Goal: Communication & Community: Participate in discussion

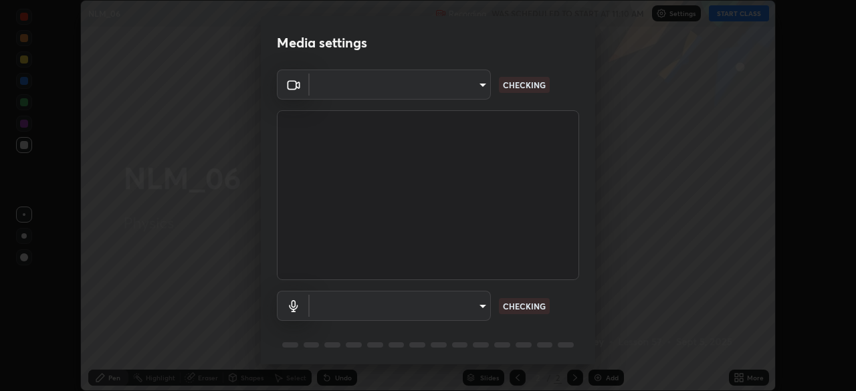
scroll to position [391, 856]
type input "23008043d16b3f933f5d29e9b3769097a1661712bf7e9030f0d00f953f479f19"
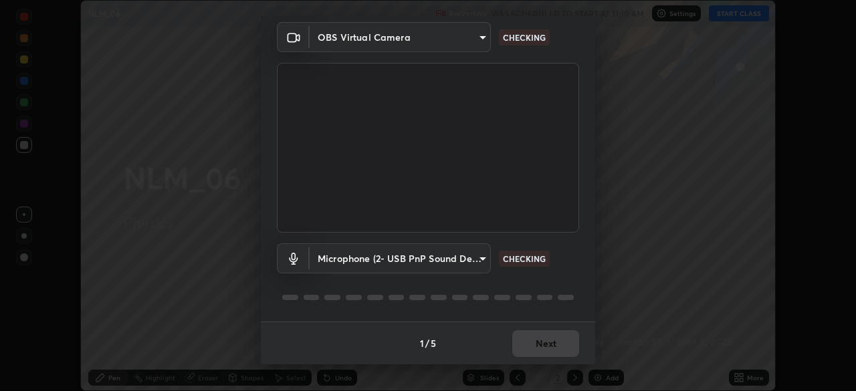
click at [469, 255] on body "Erase all NLM_06 Recording WAS SCHEDULED TO START AT 11:10 AM Settings START CL…" at bounding box center [428, 195] width 856 height 391
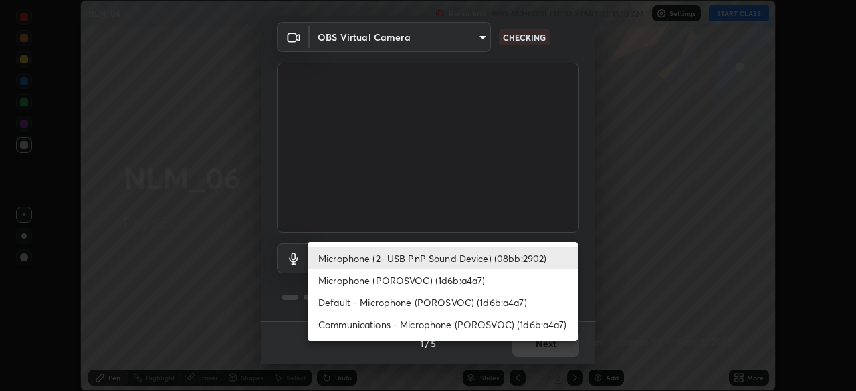
click at [379, 279] on li "Microphone (POROSVOC) (1d6b:a4a7)" at bounding box center [443, 281] width 270 height 22
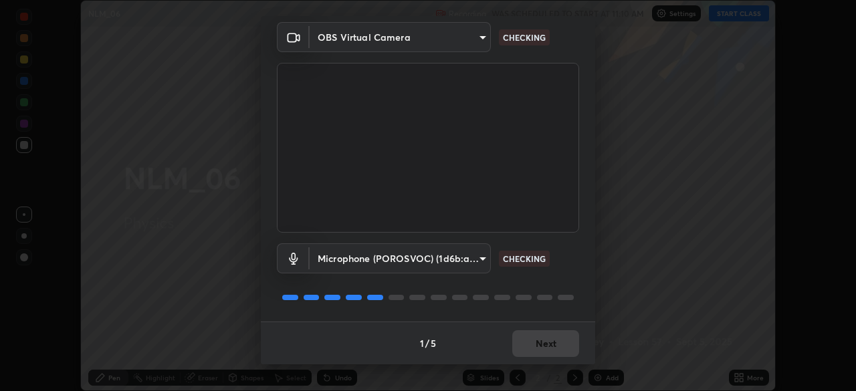
click at [452, 258] on body "Erase all NLM_06 Recording WAS SCHEDULED TO START AT 11:10 AM Settings START CL…" at bounding box center [428, 195] width 856 height 391
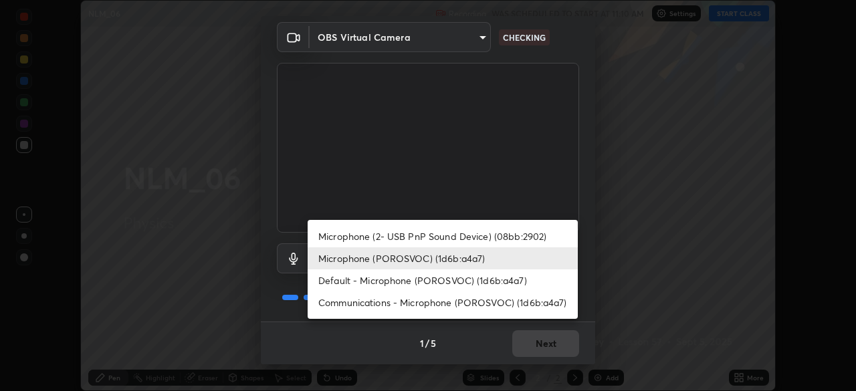
click at [385, 236] on li "Microphone (2- USB PnP Sound Device) (08bb:2902)" at bounding box center [443, 236] width 270 height 22
type input "ce8bbd661dce354a58a25af5271b3c1bd1d853cc8608d8e3321a5e34fd7f7726"
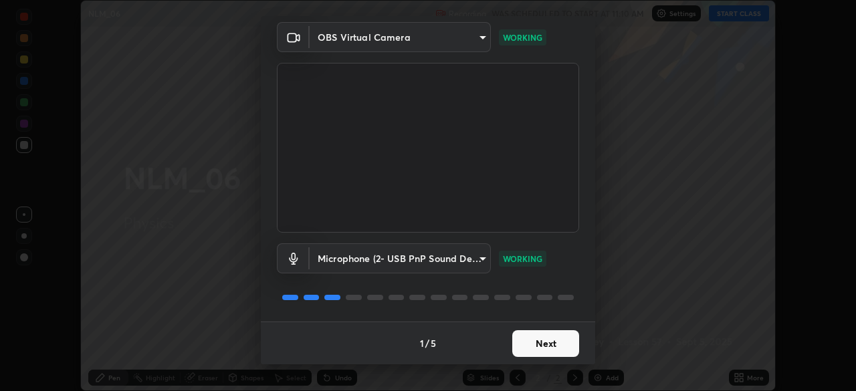
click at [534, 349] on button "Next" at bounding box center [546, 344] width 67 height 27
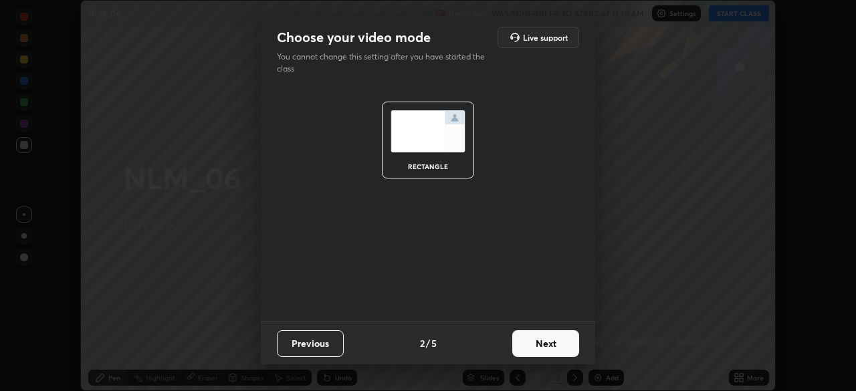
click at [539, 344] on button "Next" at bounding box center [546, 344] width 67 height 27
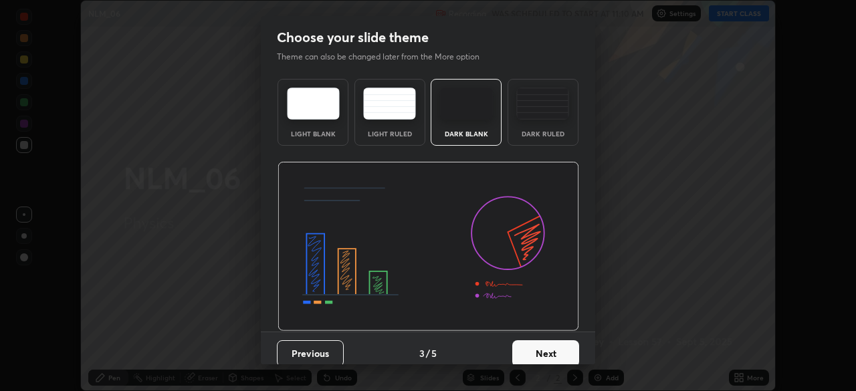
click at [541, 342] on button "Next" at bounding box center [546, 354] width 67 height 27
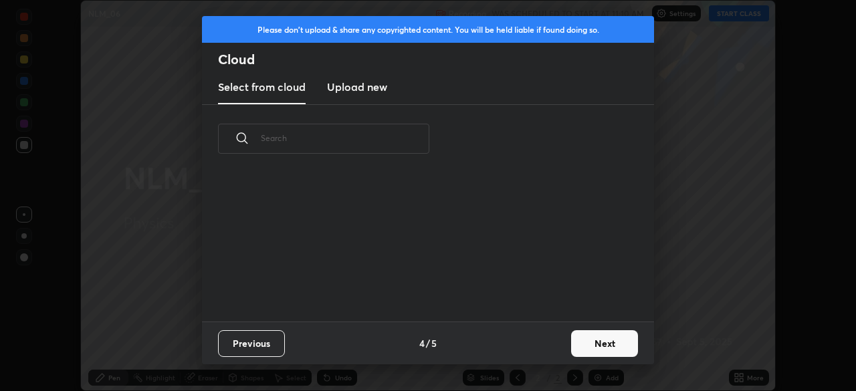
click at [587, 347] on button "Next" at bounding box center [604, 344] width 67 height 27
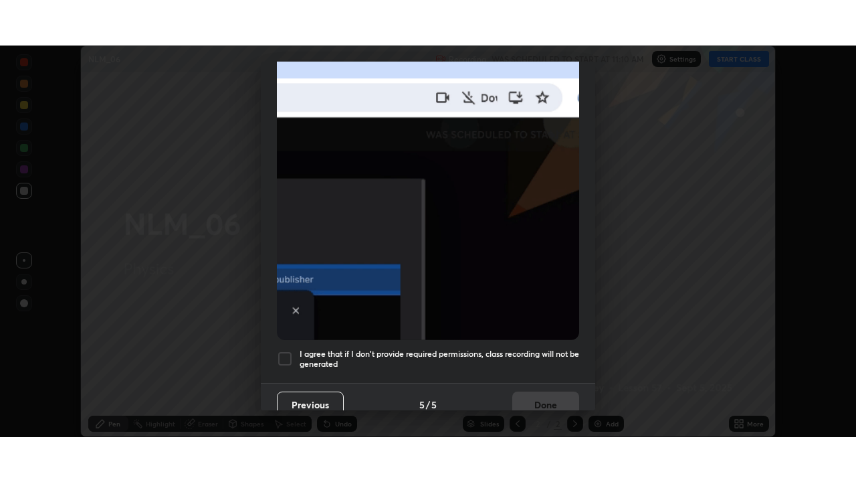
scroll to position [320, 0]
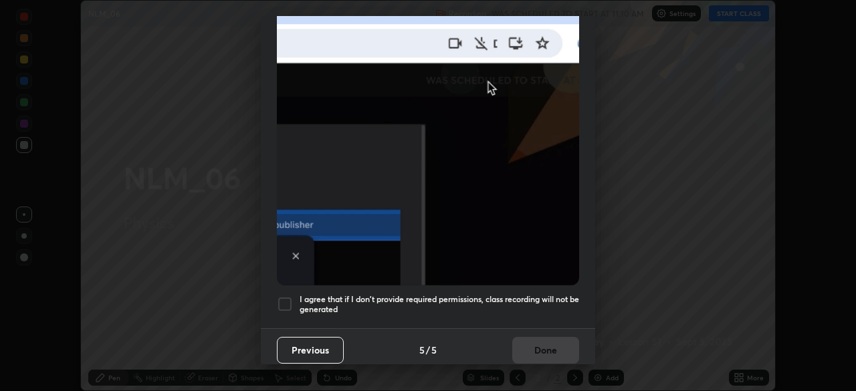
click at [285, 302] on div at bounding box center [285, 304] width 16 height 16
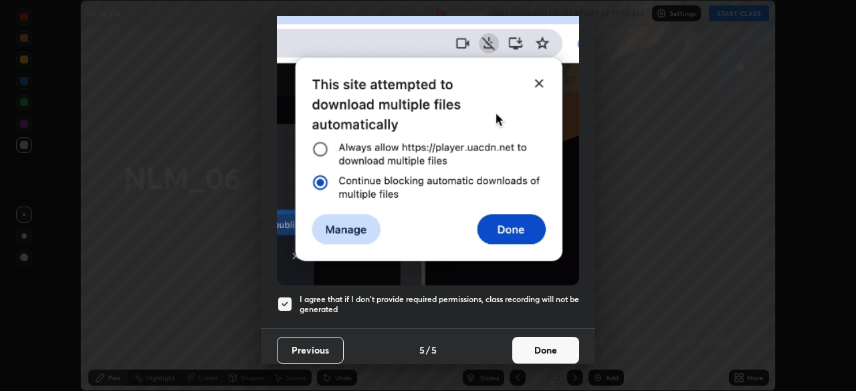
click at [545, 345] on button "Done" at bounding box center [546, 350] width 67 height 27
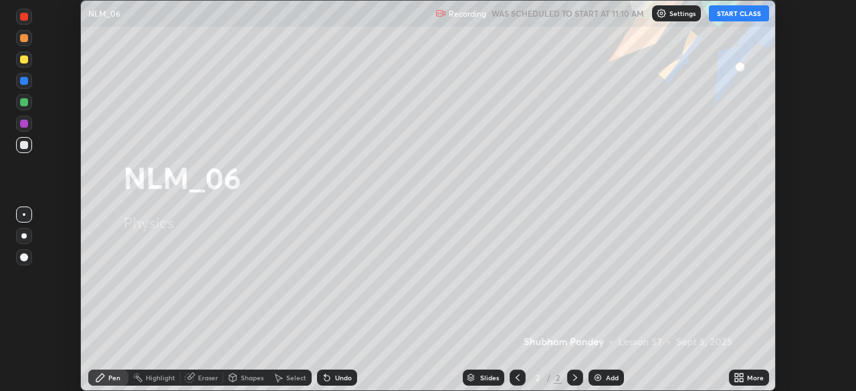
click at [727, 15] on button "START CLASS" at bounding box center [739, 13] width 60 height 16
click at [741, 375] on icon at bounding box center [741, 375] width 3 height 3
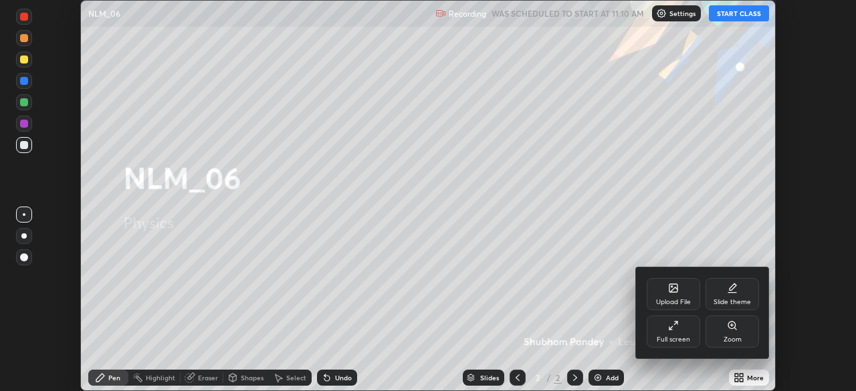
click at [730, 332] on div "Zoom" at bounding box center [733, 332] width 54 height 32
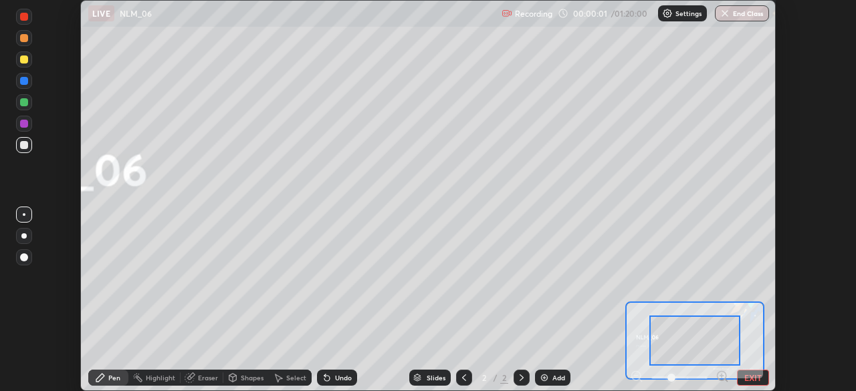
click at [752, 376] on button "EXIT" at bounding box center [753, 378] width 32 height 16
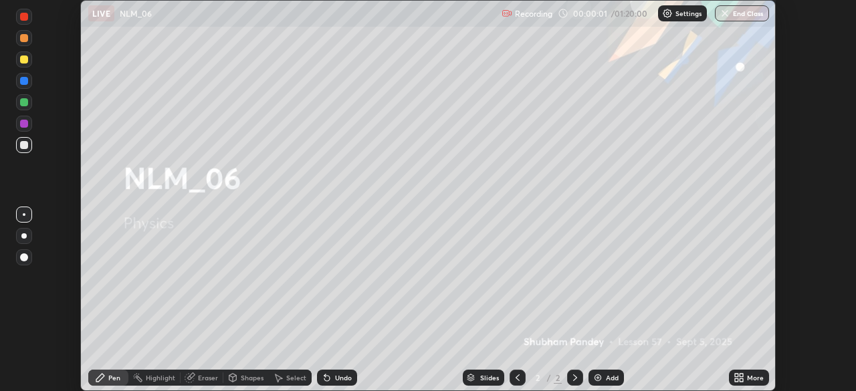
click at [739, 378] on icon at bounding box center [739, 378] width 11 height 11
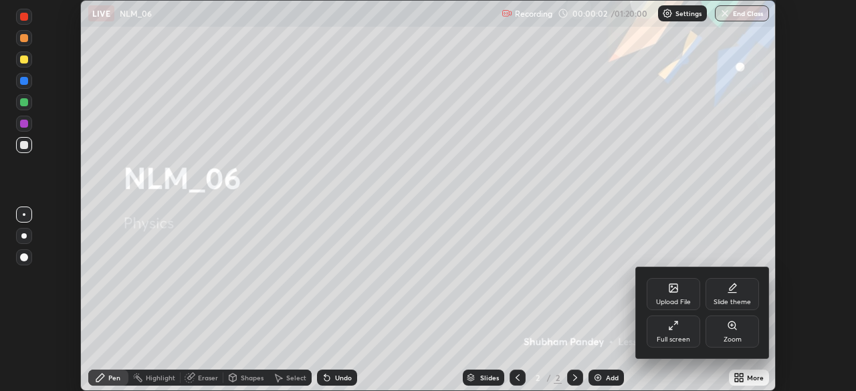
click at [675, 331] on icon at bounding box center [673, 325] width 11 height 11
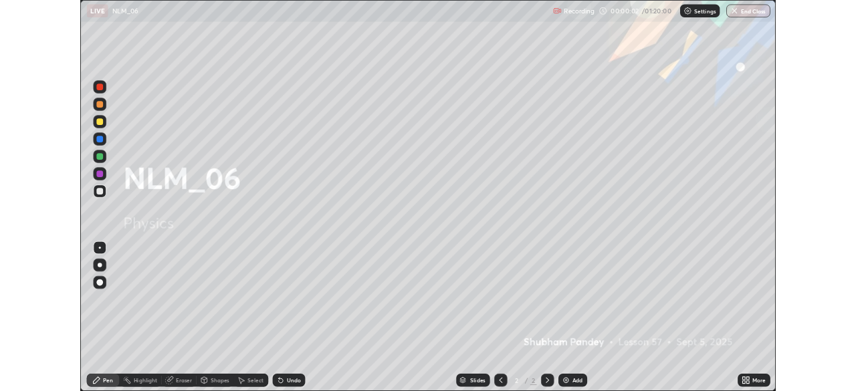
scroll to position [482, 856]
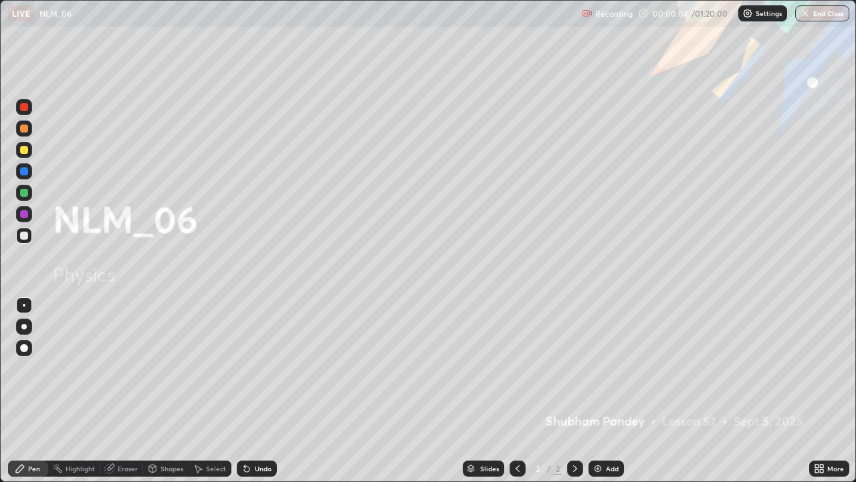
click at [606, 391] on div "Add" at bounding box center [612, 468] width 13 height 7
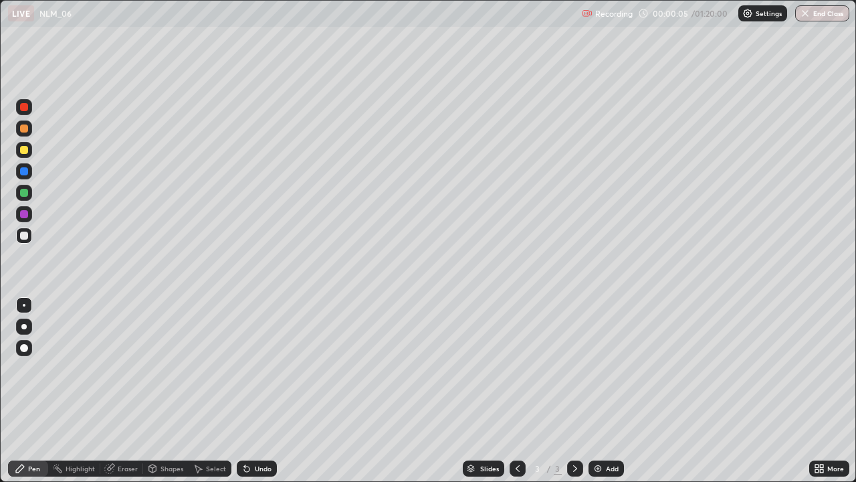
click at [22, 151] on div at bounding box center [24, 150] width 8 height 8
click at [24, 327] on div at bounding box center [23, 326] width 5 height 5
click at [25, 131] on div at bounding box center [24, 128] width 8 height 8
click at [20, 234] on div at bounding box center [24, 236] width 8 height 8
click at [25, 107] on div at bounding box center [24, 107] width 8 height 8
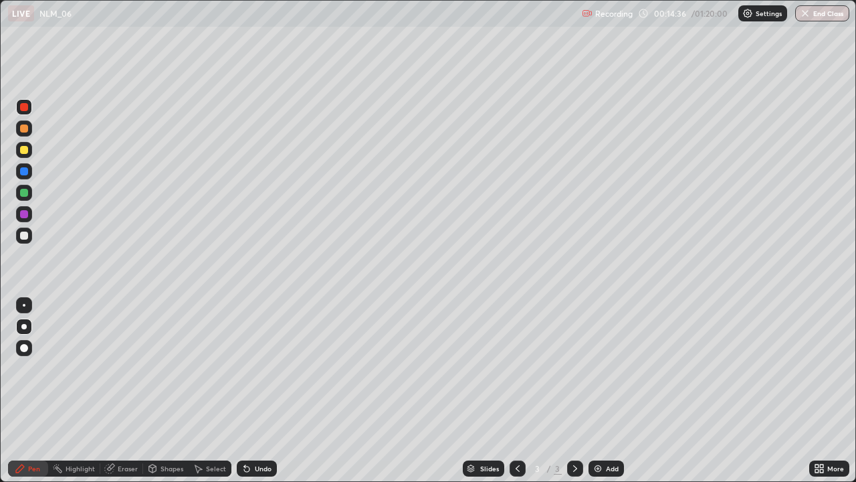
click at [26, 234] on div at bounding box center [24, 236] width 8 height 8
click at [262, 391] on div "Undo" at bounding box center [263, 468] width 17 height 7
click at [207, 391] on div "Select" at bounding box center [216, 468] width 20 height 7
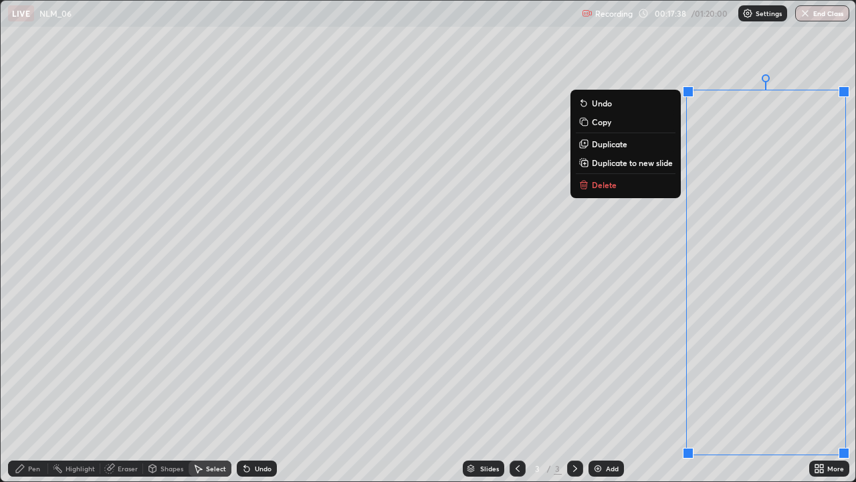
click at [635, 183] on button "Delete" at bounding box center [626, 185] width 100 height 16
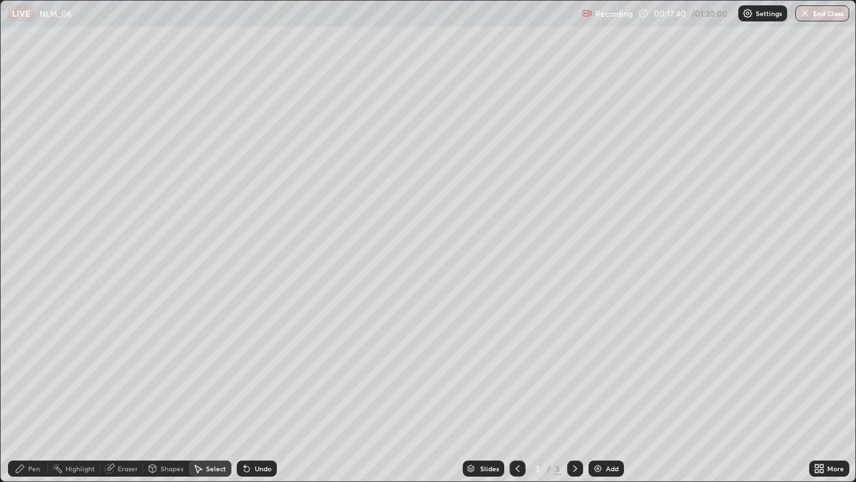
click at [35, 391] on div "Pen" at bounding box center [28, 468] width 40 height 16
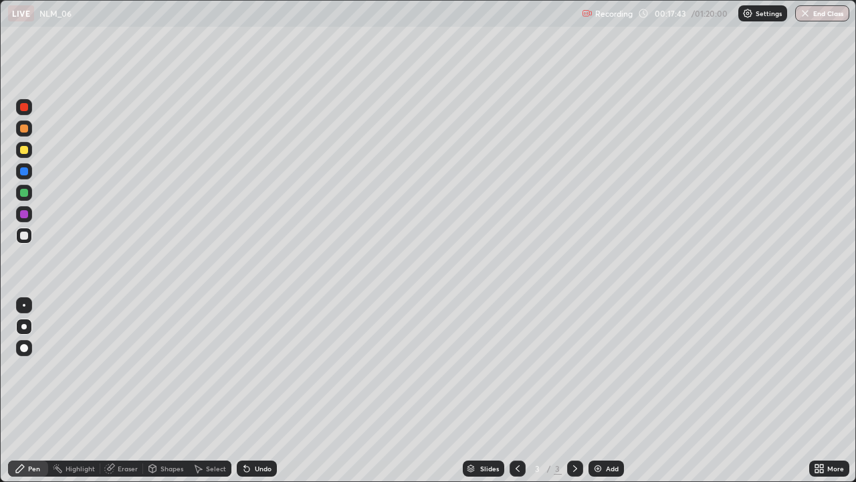
click at [24, 391] on icon at bounding box center [20, 468] width 11 height 11
click at [611, 391] on div "Add" at bounding box center [606, 468] width 35 height 16
click at [24, 153] on div at bounding box center [24, 150] width 8 height 8
click at [25, 234] on div at bounding box center [24, 236] width 8 height 8
click at [20, 150] on div at bounding box center [24, 150] width 8 height 8
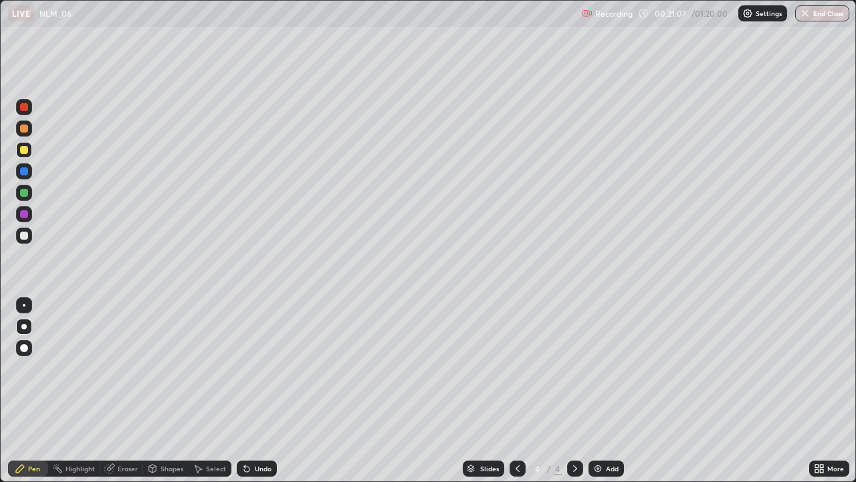
click at [25, 106] on div at bounding box center [24, 107] width 8 height 8
click at [25, 236] on div at bounding box center [24, 236] width 8 height 8
click at [23, 105] on div at bounding box center [24, 107] width 8 height 8
click at [23, 234] on div at bounding box center [24, 236] width 8 height 8
click at [22, 195] on div at bounding box center [24, 193] width 8 height 8
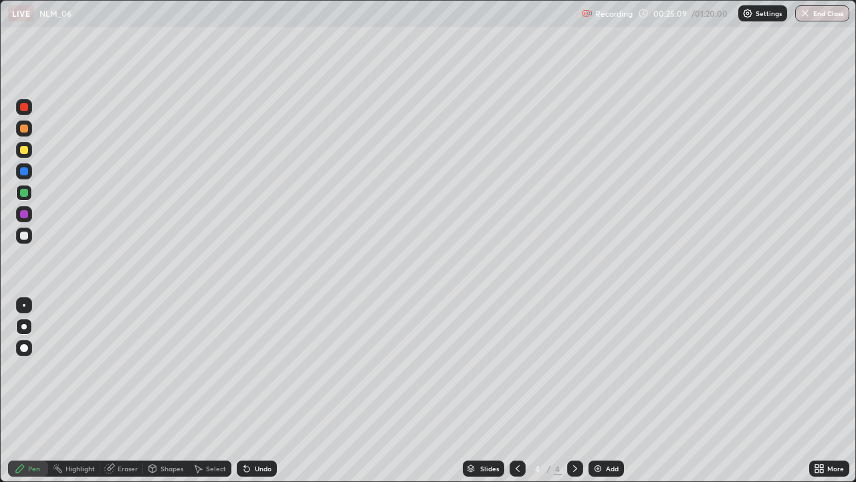
click at [123, 391] on div "Eraser" at bounding box center [128, 468] width 20 height 7
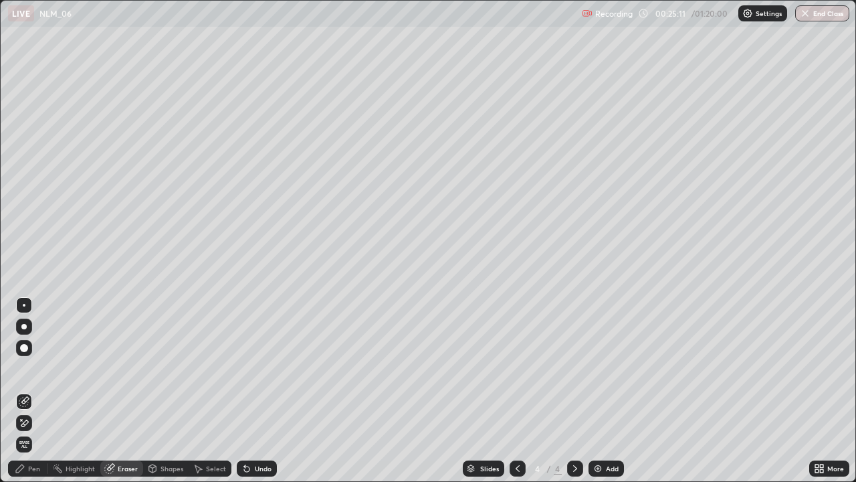
click at [27, 391] on div "Pen" at bounding box center [28, 468] width 40 height 16
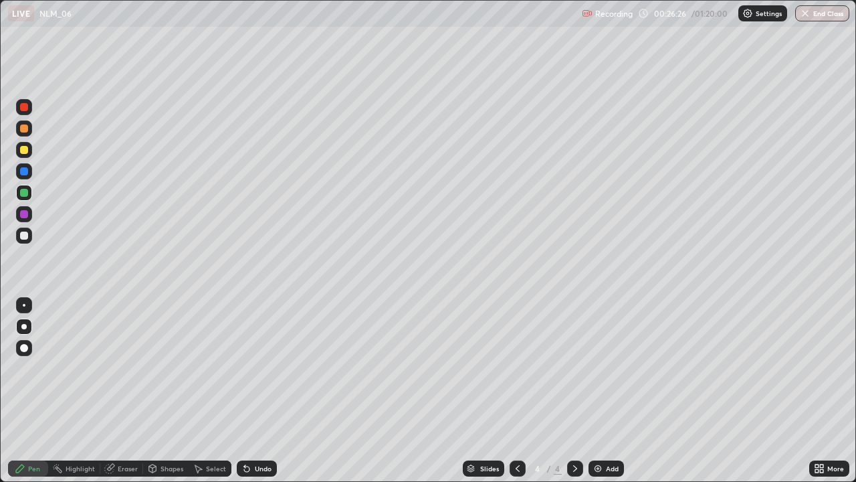
click at [600, 391] on img at bounding box center [598, 468] width 11 height 11
click at [22, 190] on div at bounding box center [24, 193] width 8 height 8
click at [22, 125] on div at bounding box center [24, 128] width 8 height 8
click at [22, 232] on div at bounding box center [24, 236] width 8 height 8
click at [256, 391] on div "Undo" at bounding box center [257, 468] width 40 height 16
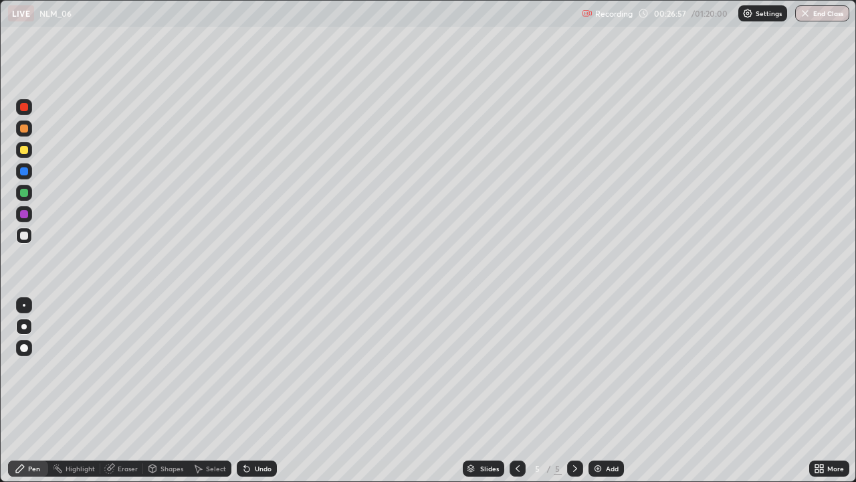
click at [256, 391] on div "Undo" at bounding box center [263, 468] width 17 height 7
click at [211, 391] on div "Select" at bounding box center [216, 468] width 20 height 7
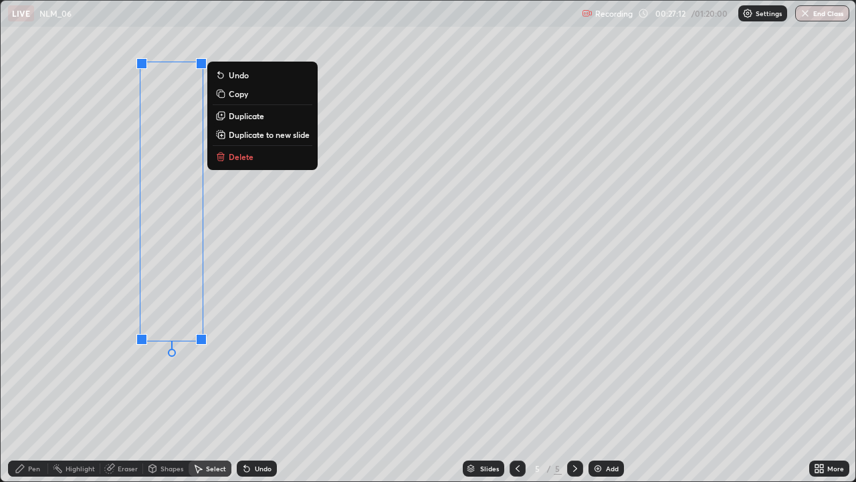
click at [248, 118] on p "Duplicate" at bounding box center [246, 115] width 35 height 11
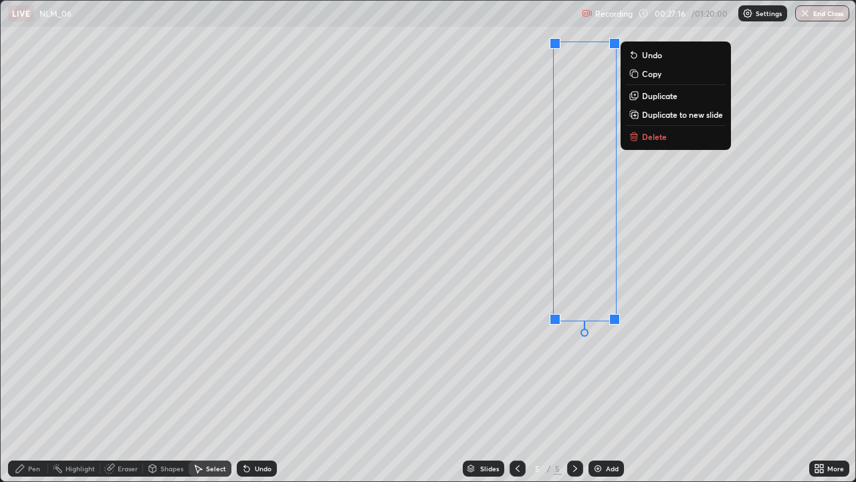
click at [128, 391] on div "Eraser" at bounding box center [128, 468] width 20 height 7
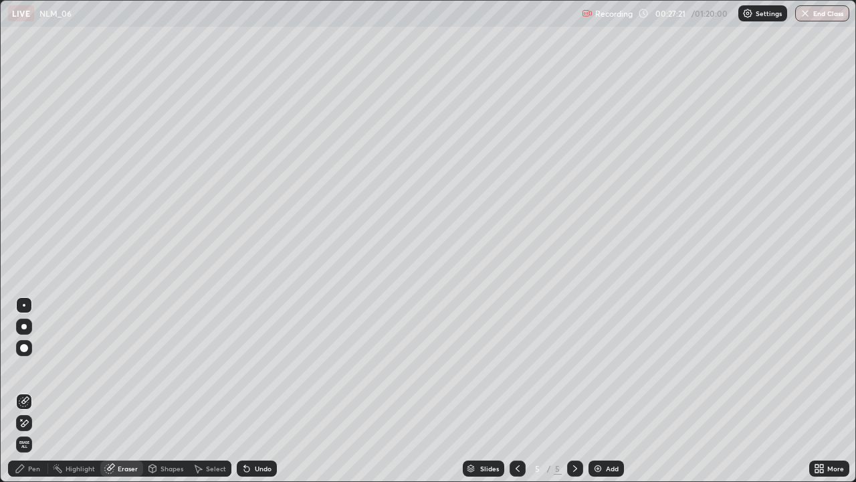
click at [33, 391] on div "Pen" at bounding box center [34, 468] width 12 height 7
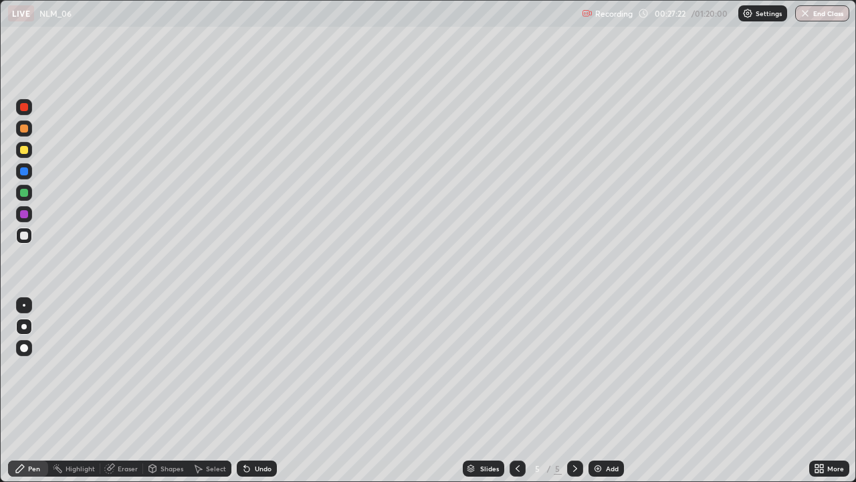
click at [23, 151] on div at bounding box center [24, 150] width 8 height 8
click at [26, 232] on div at bounding box center [24, 236] width 8 height 8
click at [816, 391] on icon at bounding box center [819, 468] width 11 height 11
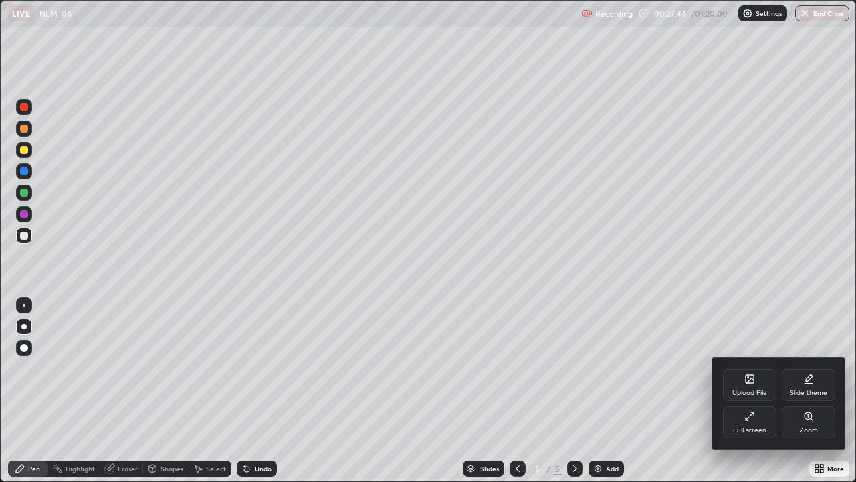
click at [744, 391] on div "Full screen" at bounding box center [750, 422] width 54 height 32
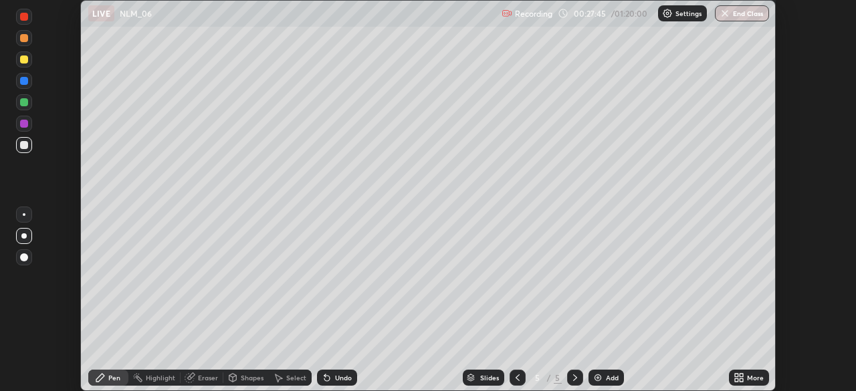
scroll to position [66518, 66053]
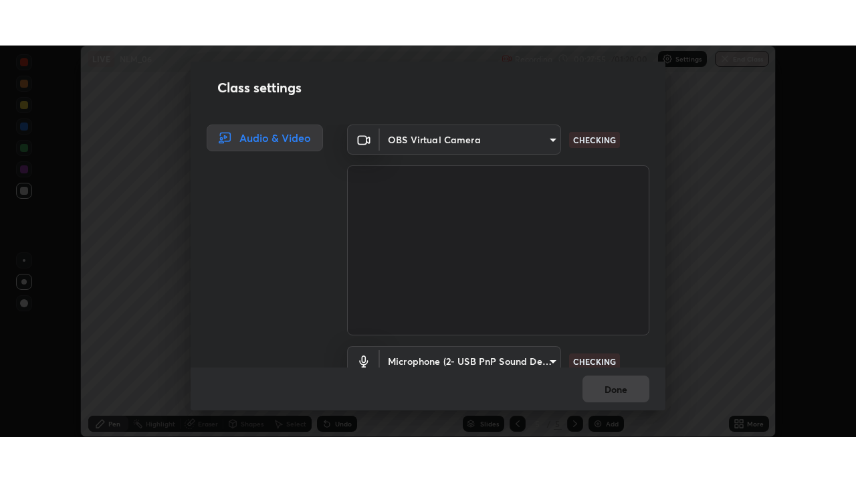
scroll to position [61, 0]
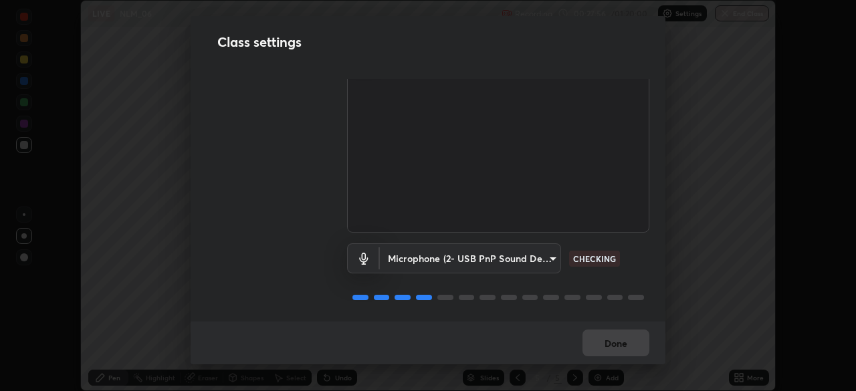
click at [527, 253] on body "Erase all LIVE NLM_06 Recording 00:27:56 / 01:20:00 Settings End Class Setting …" at bounding box center [428, 195] width 856 height 391
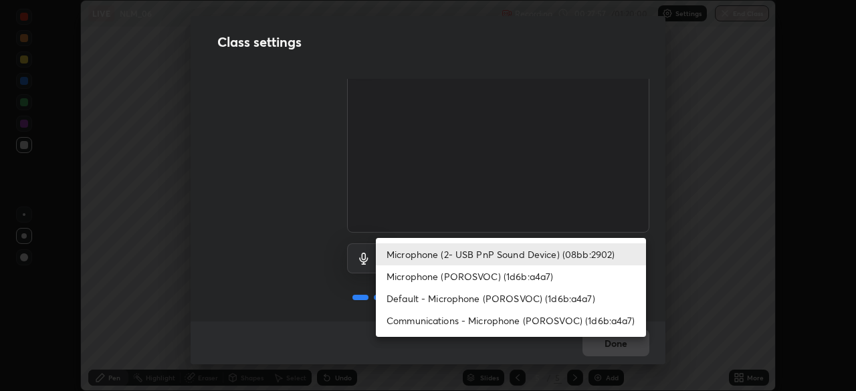
click at [488, 272] on li "Microphone (POROSVOC) (1d6b:a4a7)" at bounding box center [511, 277] width 270 height 22
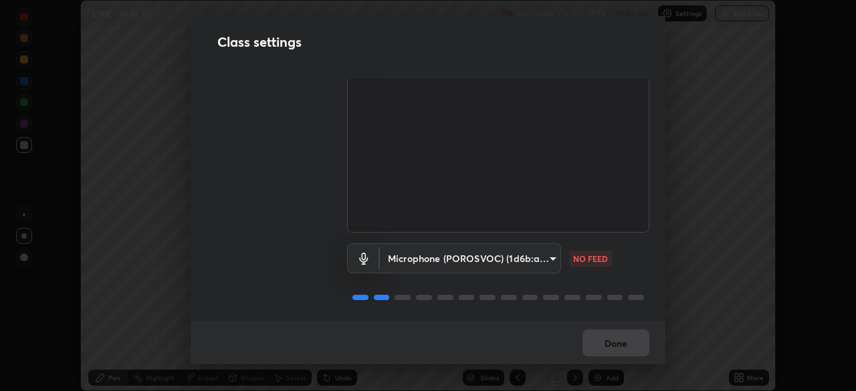
click at [482, 255] on body "Erase all LIVE NLM_06 Recording 00:27:58 / 01:20:00 Settings End Class Setting …" at bounding box center [428, 195] width 856 height 391
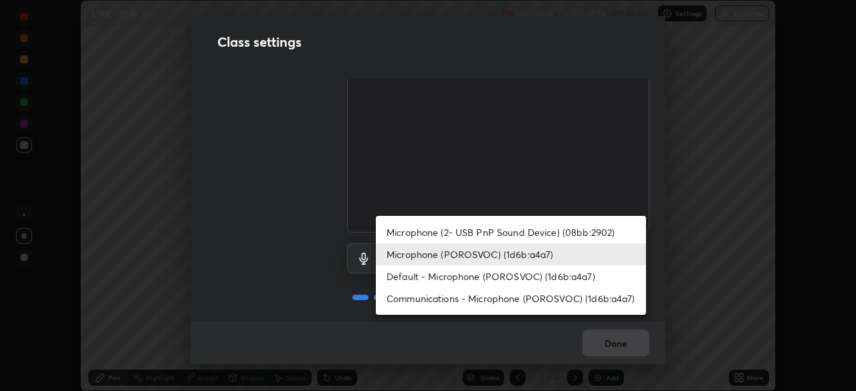
click at [491, 237] on li "Microphone (2- USB PnP Sound Device) (08bb:2902)" at bounding box center [511, 232] width 270 height 22
type input "ce8bbd661dce354a58a25af5271b3c1bd1d853cc8608d8e3321a5e34fd7f7726"
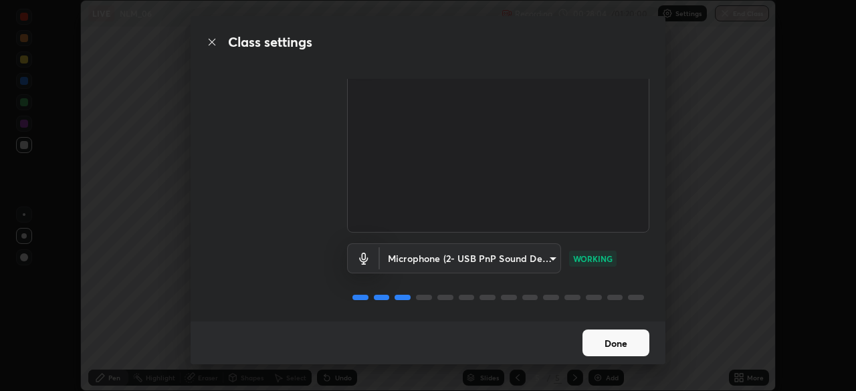
click at [623, 346] on button "Done" at bounding box center [616, 343] width 67 height 27
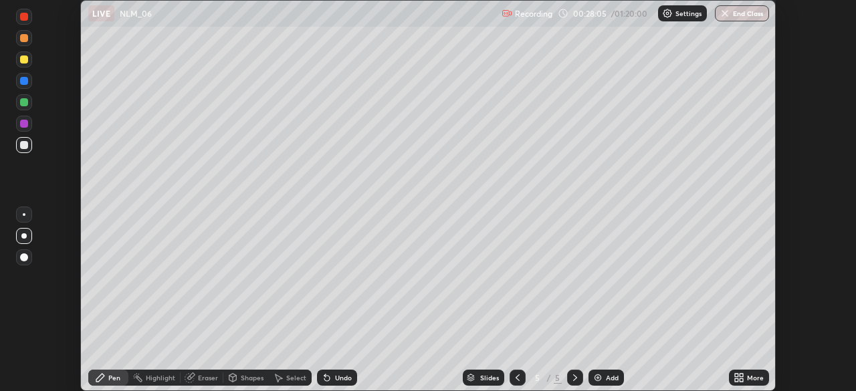
click at [740, 381] on icon at bounding box center [741, 380] width 3 height 3
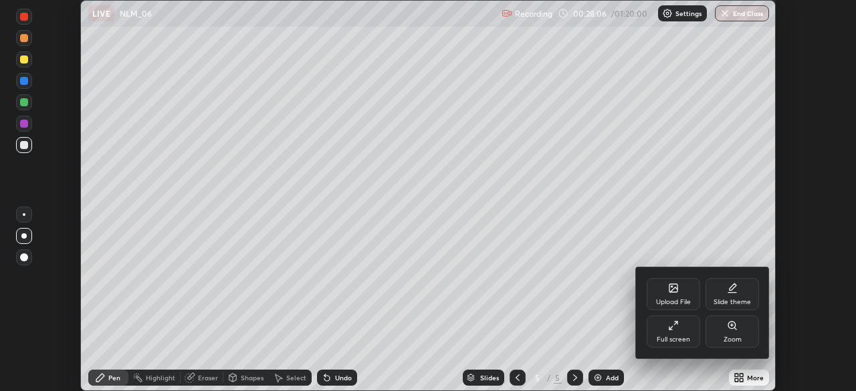
click at [678, 327] on icon at bounding box center [673, 325] width 11 height 11
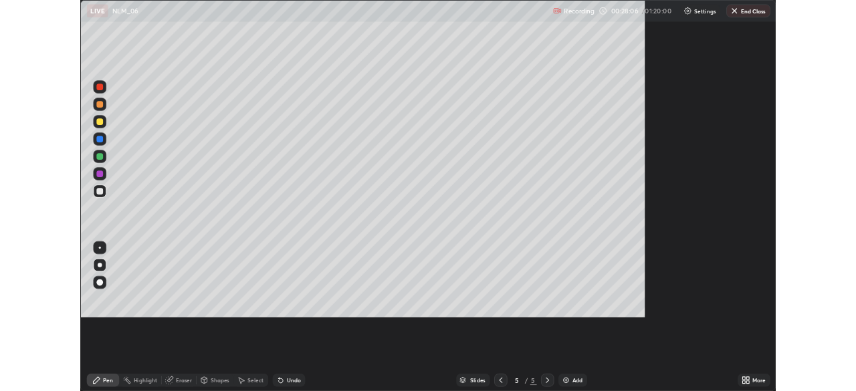
scroll to position [482, 856]
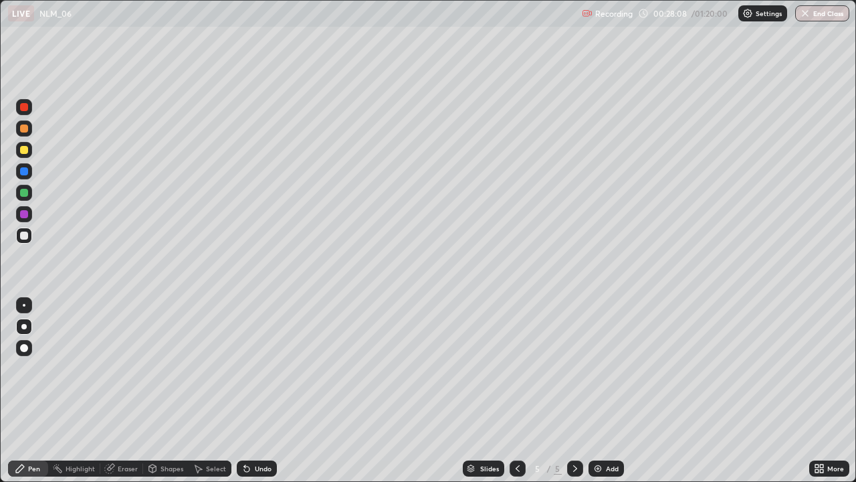
click at [606, 391] on div "Add" at bounding box center [612, 468] width 13 height 7
click at [22, 152] on div at bounding box center [24, 150] width 8 height 8
click at [27, 110] on div at bounding box center [24, 107] width 8 height 8
click at [24, 193] on div at bounding box center [24, 193] width 8 height 8
click at [610, 391] on div "Add" at bounding box center [612, 468] width 13 height 7
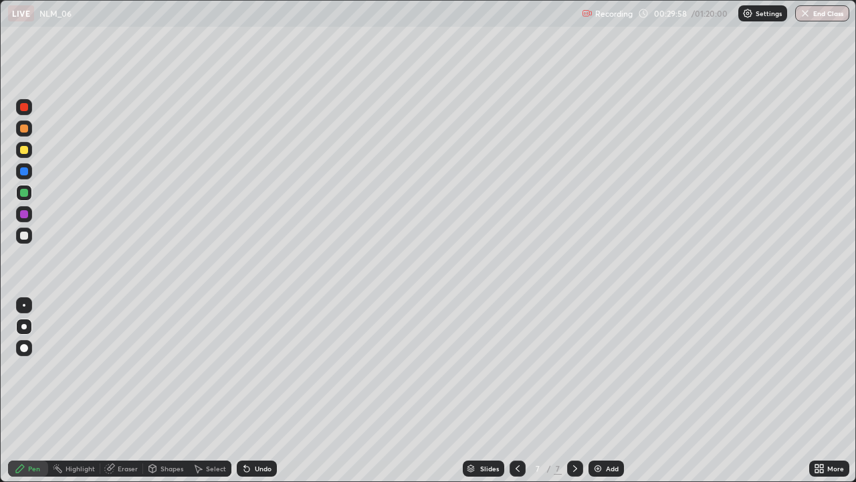
click at [25, 149] on div at bounding box center [24, 150] width 8 height 8
click at [253, 391] on div "Undo" at bounding box center [257, 468] width 40 height 16
click at [23, 238] on div at bounding box center [24, 236] width 8 height 8
click at [617, 391] on div "Add" at bounding box center [612, 468] width 13 height 7
click at [22, 151] on div at bounding box center [24, 150] width 8 height 8
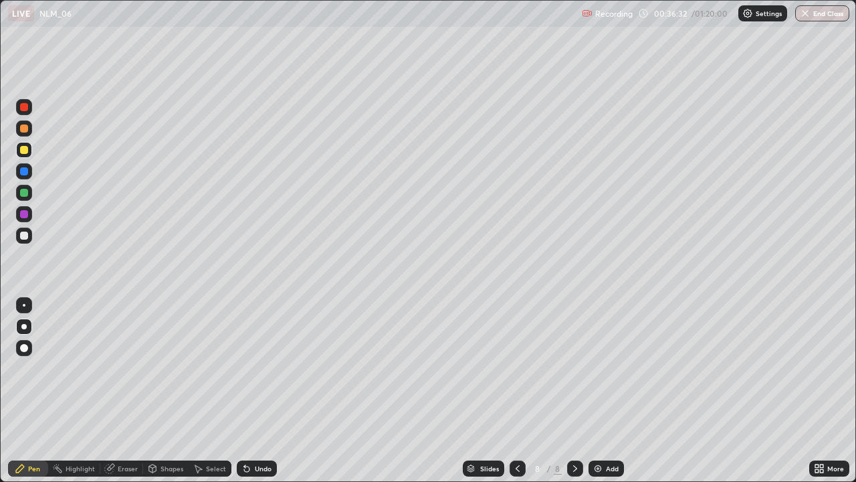
click at [23, 234] on div at bounding box center [24, 236] width 8 height 8
click at [612, 391] on div "Add" at bounding box center [612, 468] width 13 height 7
click at [25, 153] on div at bounding box center [24, 150] width 8 height 8
click at [25, 108] on div at bounding box center [24, 107] width 8 height 8
click at [21, 235] on div at bounding box center [24, 236] width 8 height 8
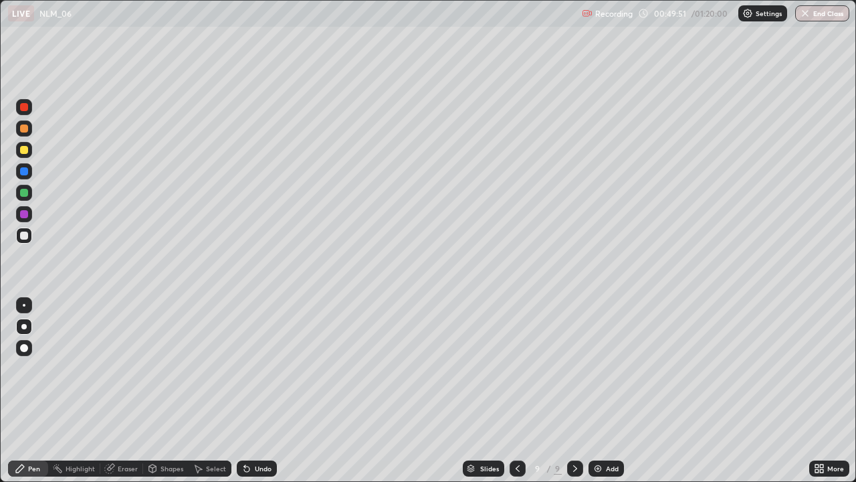
click at [608, 391] on div "Add" at bounding box center [612, 468] width 13 height 7
click at [29, 155] on div at bounding box center [24, 150] width 16 height 16
click at [22, 109] on div at bounding box center [24, 107] width 8 height 8
click at [22, 234] on div at bounding box center [24, 236] width 8 height 8
click at [610, 391] on div "Add" at bounding box center [606, 468] width 35 height 16
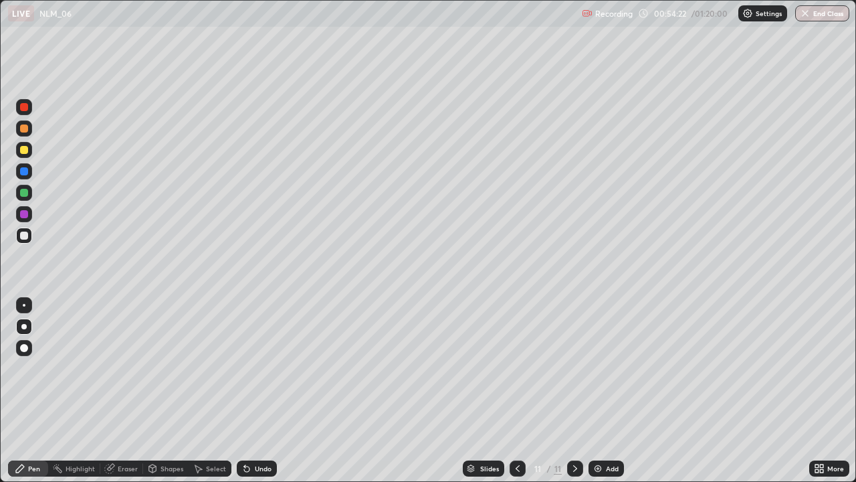
click at [17, 150] on div at bounding box center [24, 150] width 16 height 16
click at [21, 110] on div at bounding box center [24, 107] width 8 height 8
click at [23, 237] on div at bounding box center [24, 236] width 8 height 8
click at [602, 391] on div "Add" at bounding box center [606, 468] width 35 height 16
click at [20, 153] on div at bounding box center [24, 150] width 16 height 16
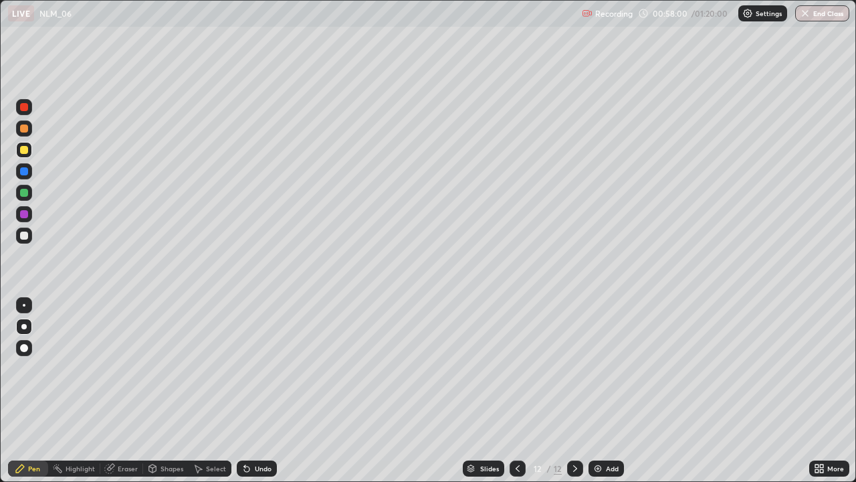
click at [22, 234] on div at bounding box center [24, 236] width 8 height 8
click at [163, 391] on div "Shapes" at bounding box center [165, 468] width 45 height 16
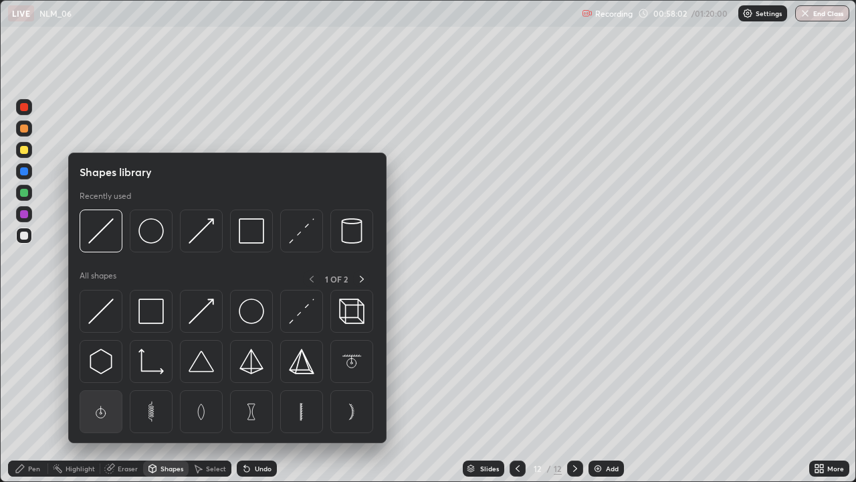
click at [104, 391] on img at bounding box center [100, 411] width 25 height 25
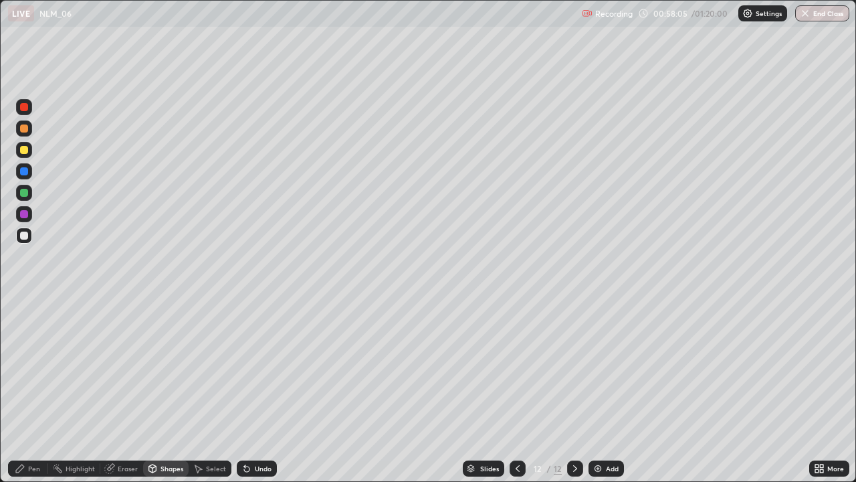
click at [171, 391] on div "Shapes" at bounding box center [165, 468] width 45 height 16
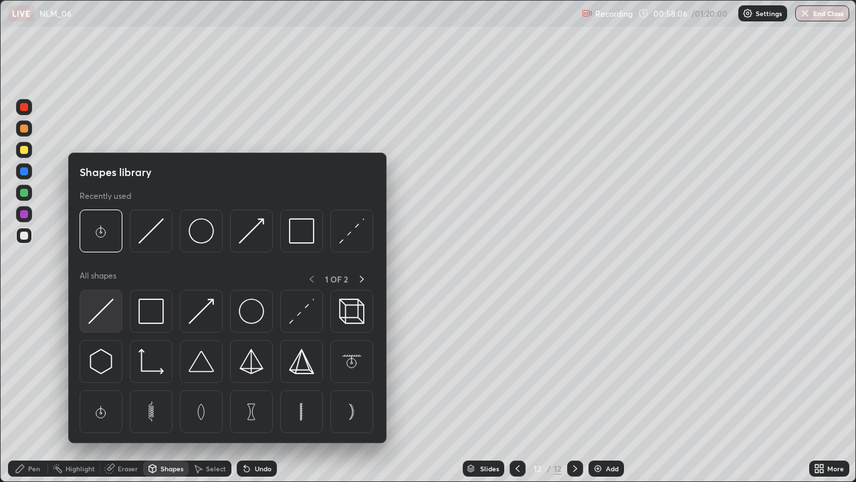
click at [101, 308] on img at bounding box center [100, 310] width 25 height 25
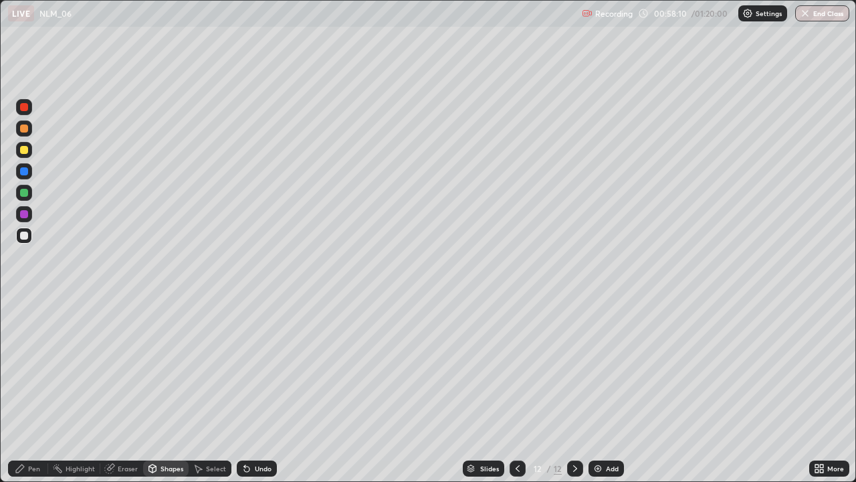
click at [33, 391] on div "Pen" at bounding box center [34, 468] width 12 height 7
click at [21, 148] on div at bounding box center [24, 150] width 8 height 8
click at [23, 232] on div at bounding box center [24, 236] width 8 height 8
click at [23, 112] on div at bounding box center [24, 107] width 16 height 16
click at [25, 236] on div at bounding box center [24, 236] width 8 height 8
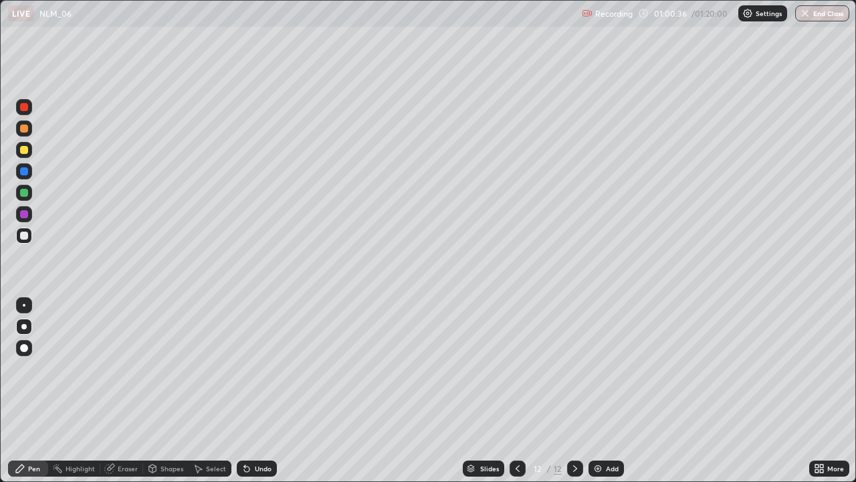
click at [23, 236] on div at bounding box center [24, 236] width 8 height 8
click at [247, 391] on icon at bounding box center [246, 468] width 5 height 5
click at [250, 391] on div "Undo" at bounding box center [257, 468] width 40 height 16
click at [615, 391] on div "Add" at bounding box center [606, 468] width 35 height 16
click at [26, 155] on div at bounding box center [24, 150] width 16 height 16
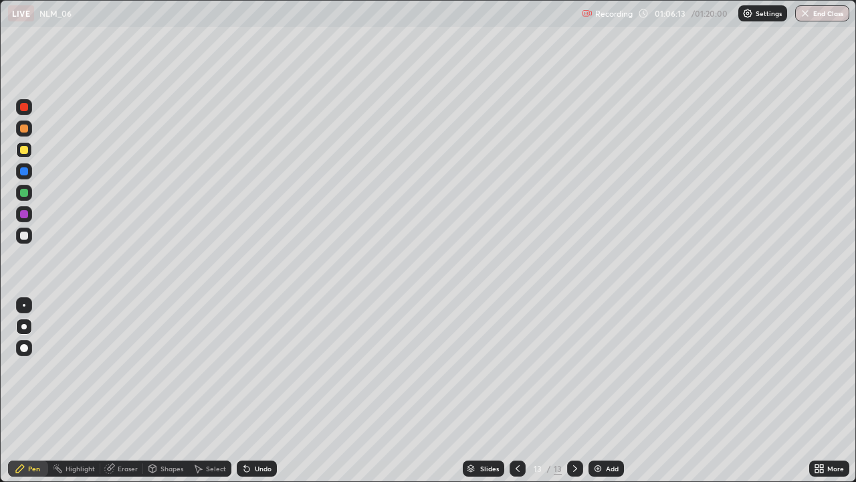
click at [164, 391] on div "Shapes" at bounding box center [172, 468] width 23 height 7
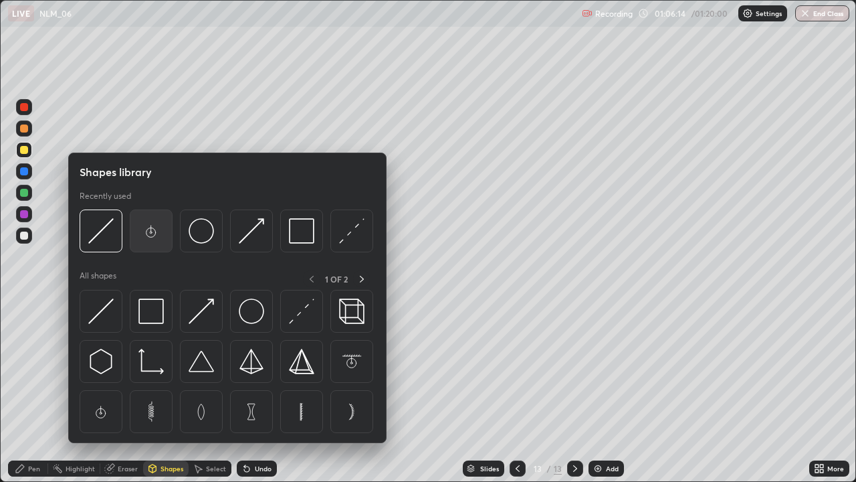
click at [151, 229] on img at bounding box center [151, 230] width 25 height 25
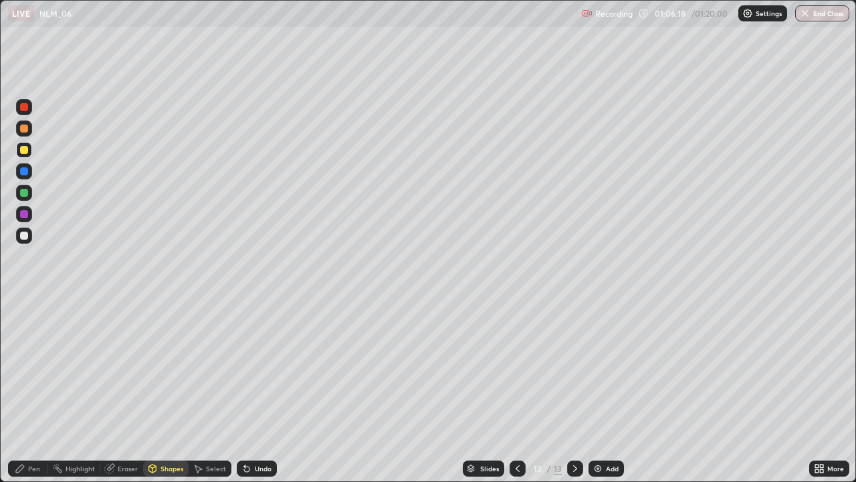
click at [31, 391] on div "Pen" at bounding box center [34, 468] width 12 height 7
click at [25, 235] on div at bounding box center [24, 236] width 8 height 8
click at [24, 233] on div at bounding box center [24, 236] width 8 height 8
click at [21, 149] on div at bounding box center [24, 150] width 8 height 8
click at [17, 239] on div at bounding box center [24, 235] width 16 height 16
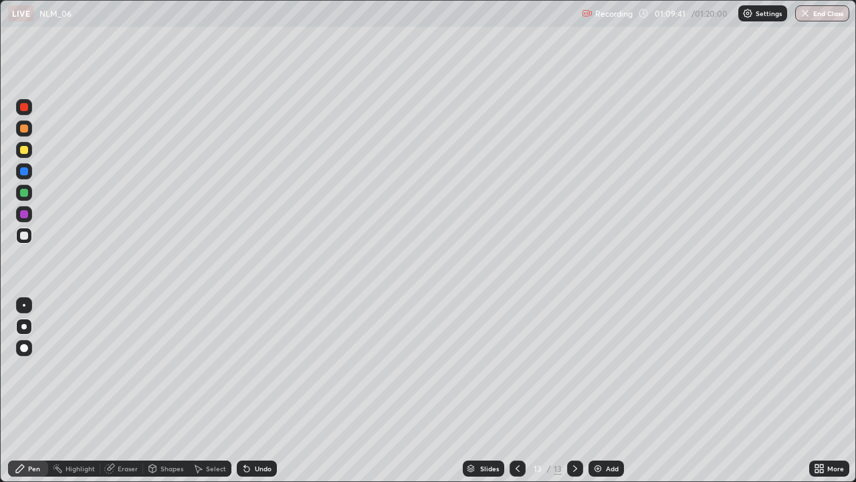
click at [601, 391] on img at bounding box center [598, 468] width 11 height 11
click at [27, 149] on div at bounding box center [24, 150] width 8 height 8
click at [161, 391] on div "Shapes" at bounding box center [172, 468] width 23 height 7
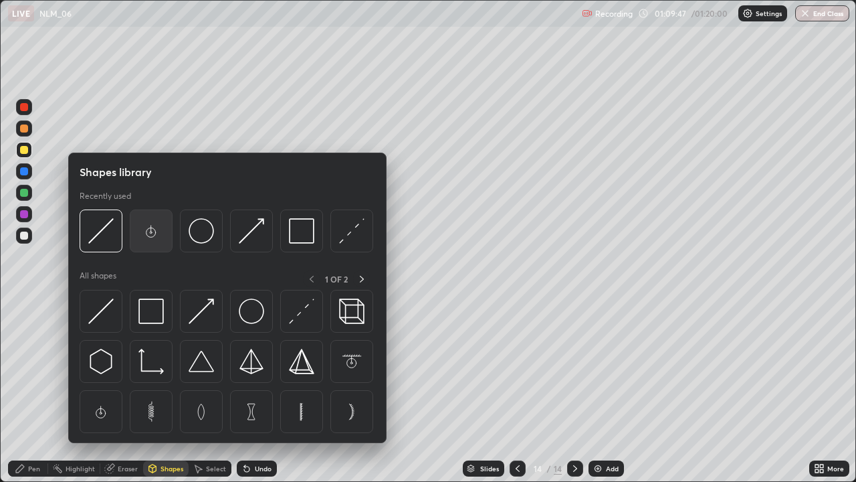
click at [151, 232] on img at bounding box center [151, 230] width 25 height 25
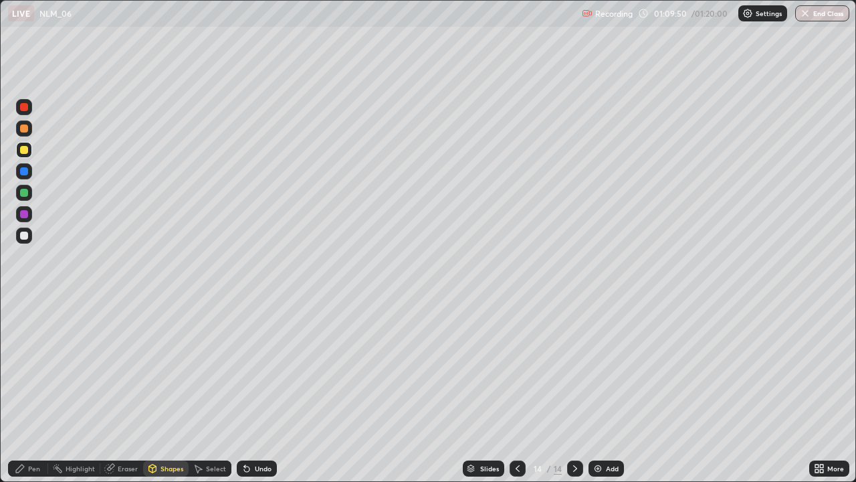
click at [38, 391] on div "Pen" at bounding box center [34, 468] width 12 height 7
click at [23, 234] on div at bounding box center [24, 236] width 8 height 8
click at [24, 108] on div at bounding box center [24, 107] width 8 height 8
click at [25, 236] on div at bounding box center [24, 236] width 8 height 8
click at [130, 391] on div "Eraser" at bounding box center [128, 468] width 20 height 7
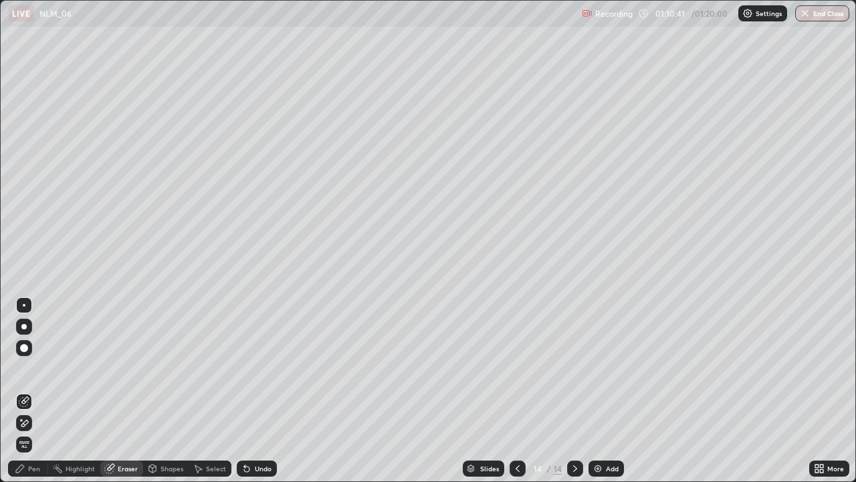
click at [29, 391] on div "Pen" at bounding box center [28, 468] width 40 height 16
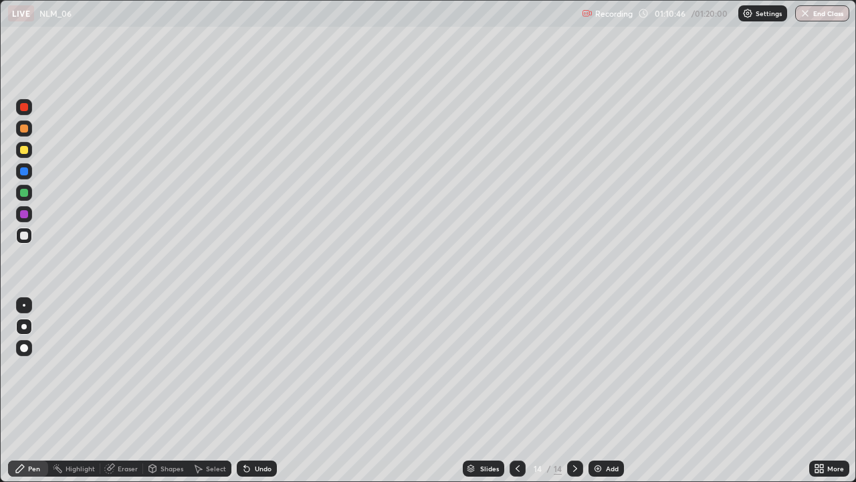
click at [24, 153] on div at bounding box center [24, 150] width 8 height 8
click at [25, 233] on div at bounding box center [24, 236] width 8 height 8
click at [25, 236] on div at bounding box center [24, 236] width 8 height 8
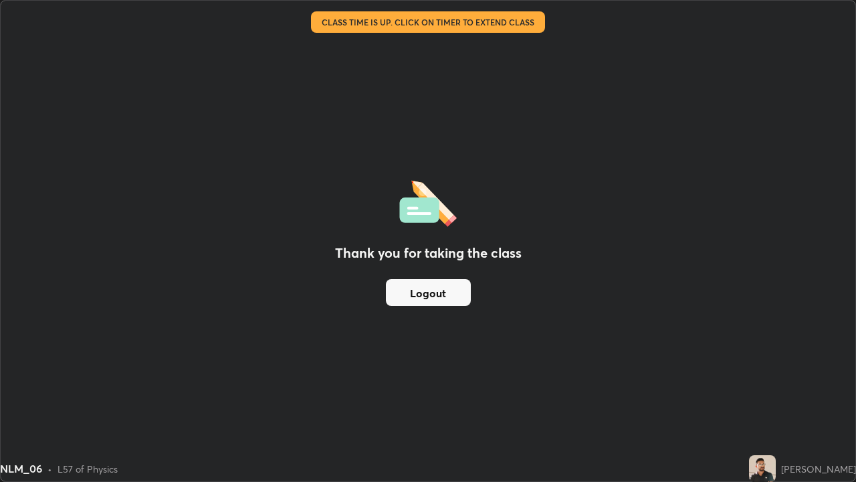
click at [25, 381] on div "Thank you for taking the class Logout" at bounding box center [428, 241] width 855 height 480
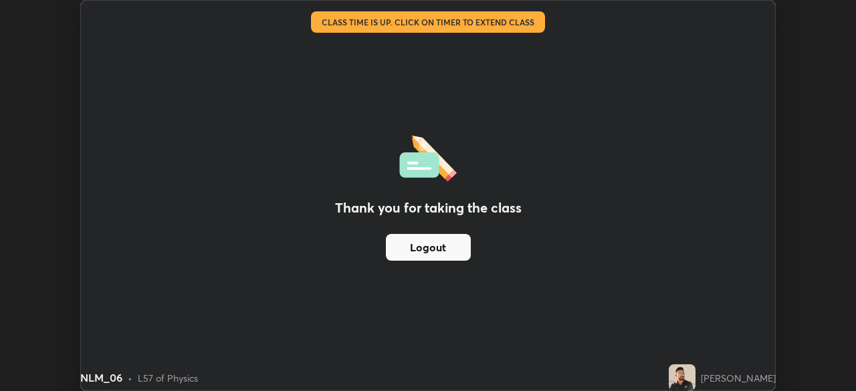
scroll to position [66518, 66053]
